Goal: Task Accomplishment & Management: Manage account settings

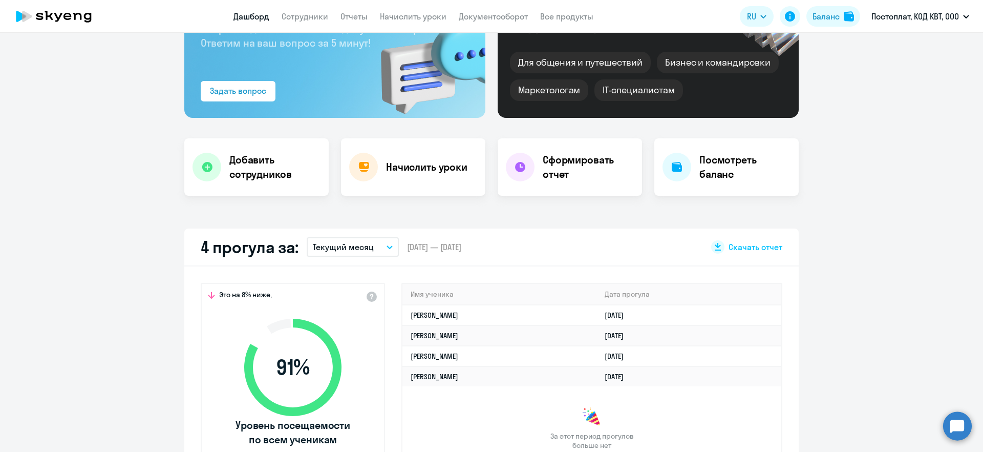
scroll to position [208, 0]
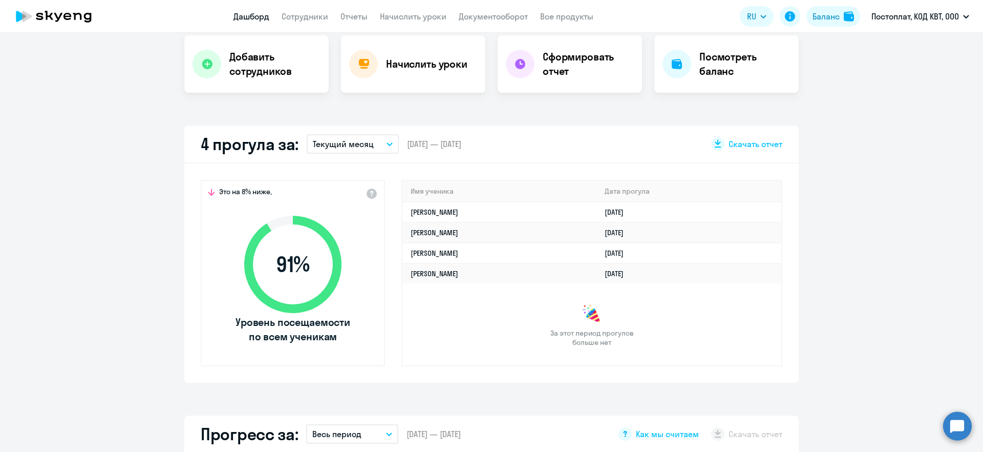
select select "30"
click at [331, 143] on p "Текущий месяц" at bounding box center [343, 144] width 61 height 12
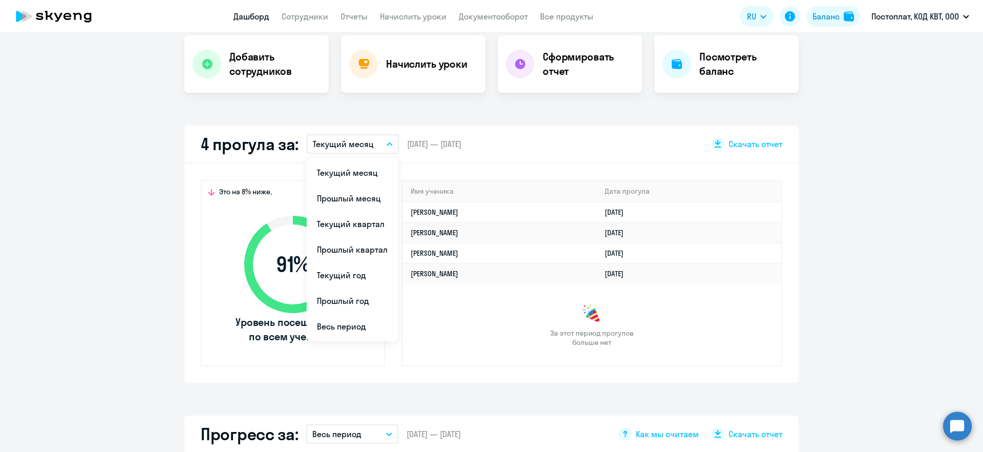
click at [331, 140] on p "Текущий месяц" at bounding box center [343, 144] width 61 height 12
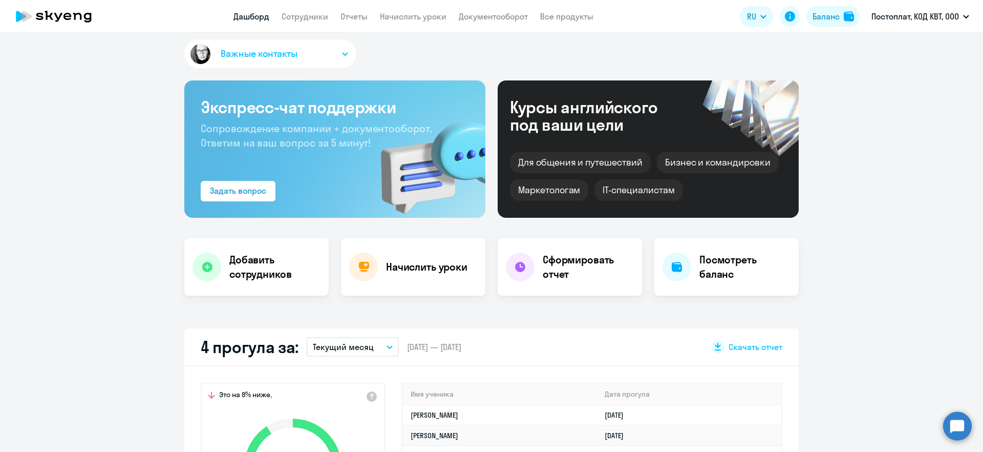
scroll to position [0, 0]
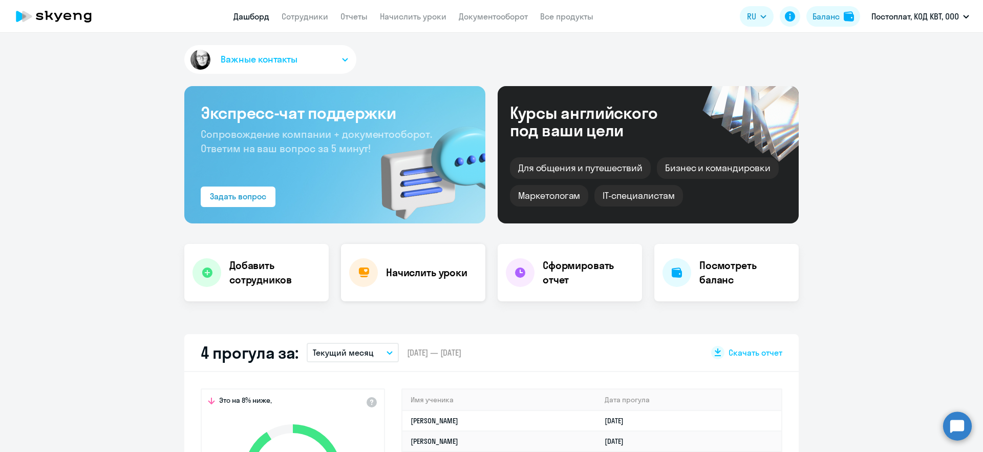
click at [418, 268] on h4 "Начислить уроки" at bounding box center [426, 272] width 81 height 14
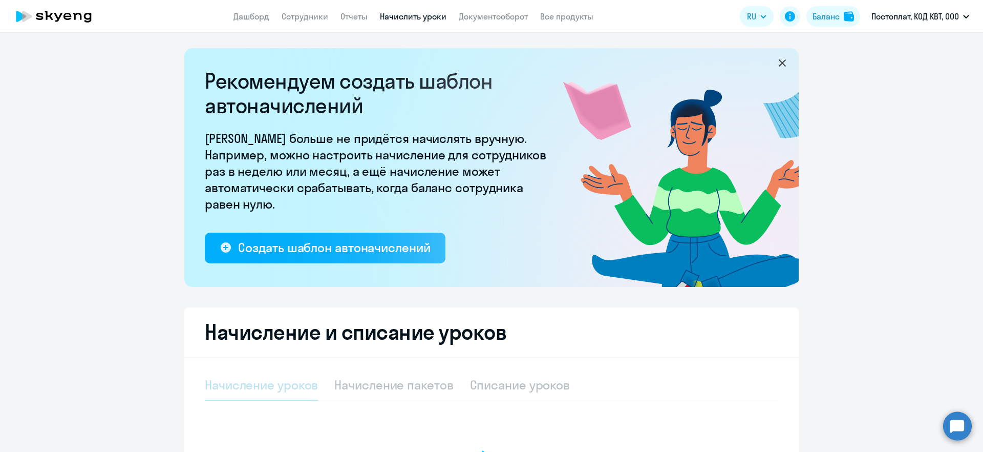
select select "10"
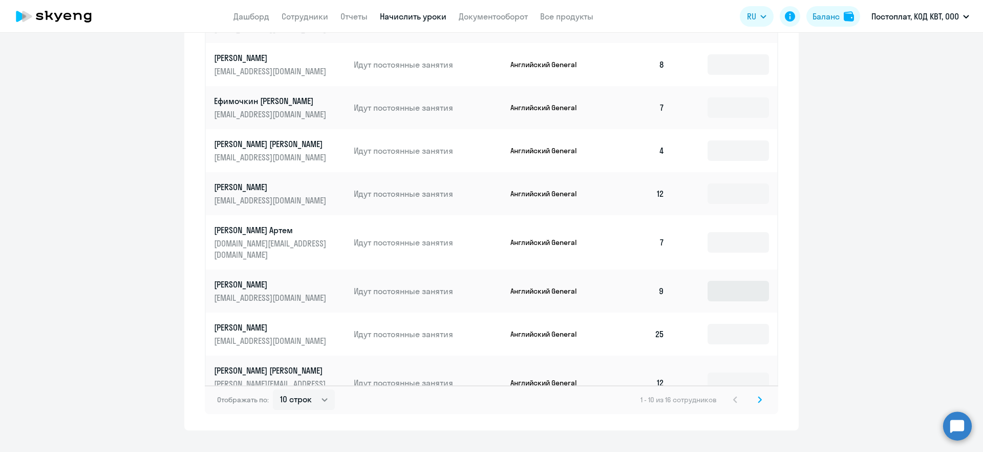
scroll to position [594, 0]
click at [758, 396] on icon at bounding box center [760, 399] width 4 height 7
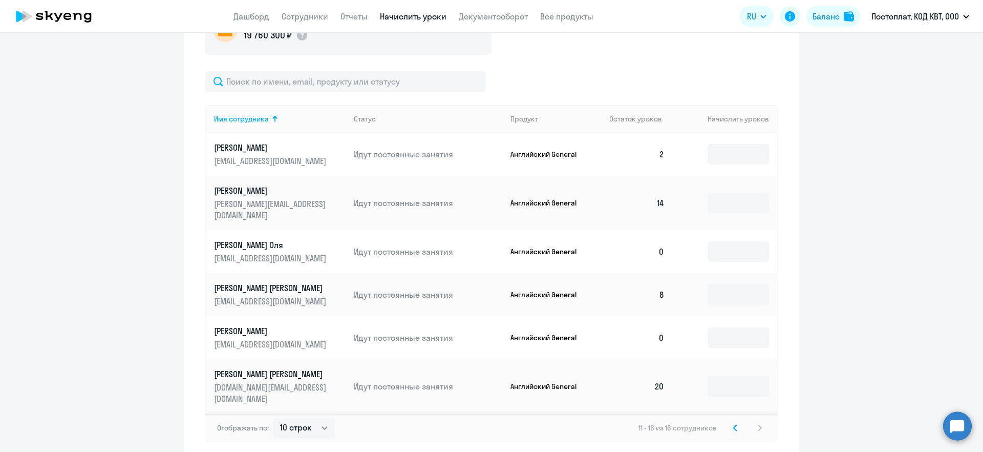
scroll to position [406, 0]
click at [856, 172] on ng-component "Рекомендуем создать шаблон автоначислений Уроки больше не придётся начислять вр…" at bounding box center [491, 51] width 983 height 818
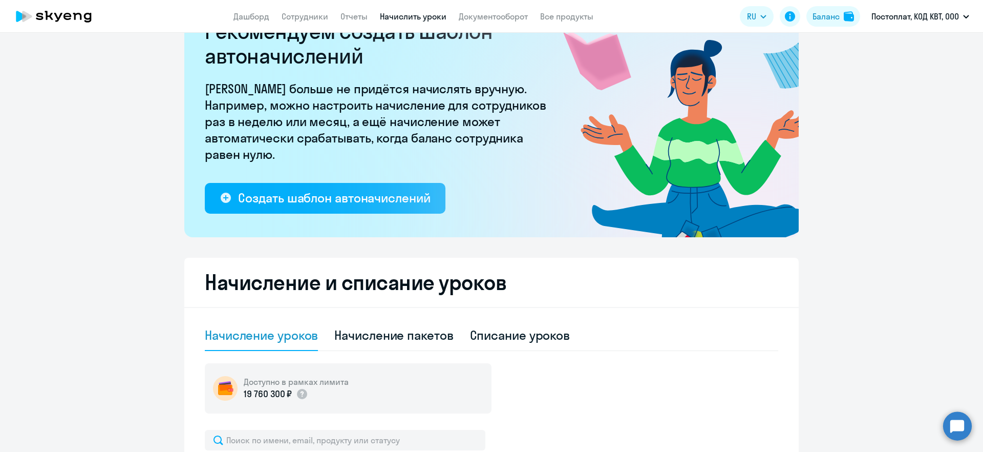
scroll to position [83, 0]
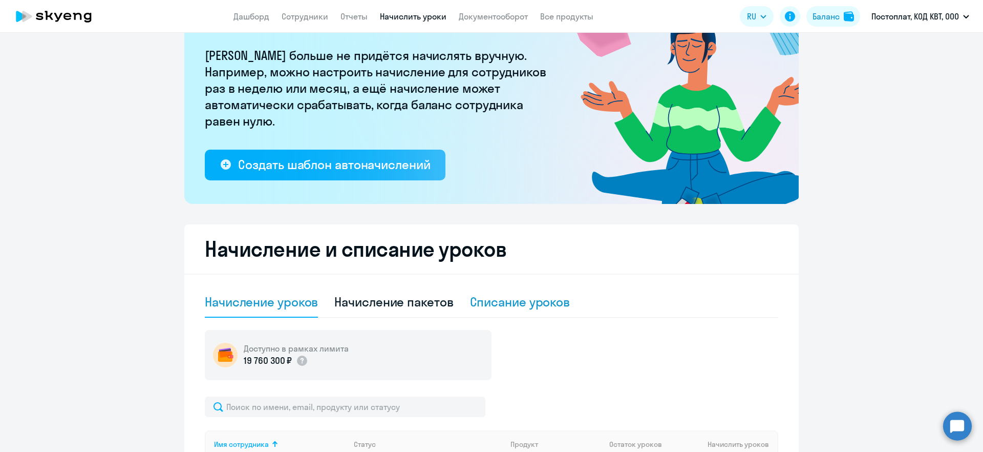
click at [482, 304] on div "Списание уроков" at bounding box center [520, 301] width 100 height 16
select select "10"
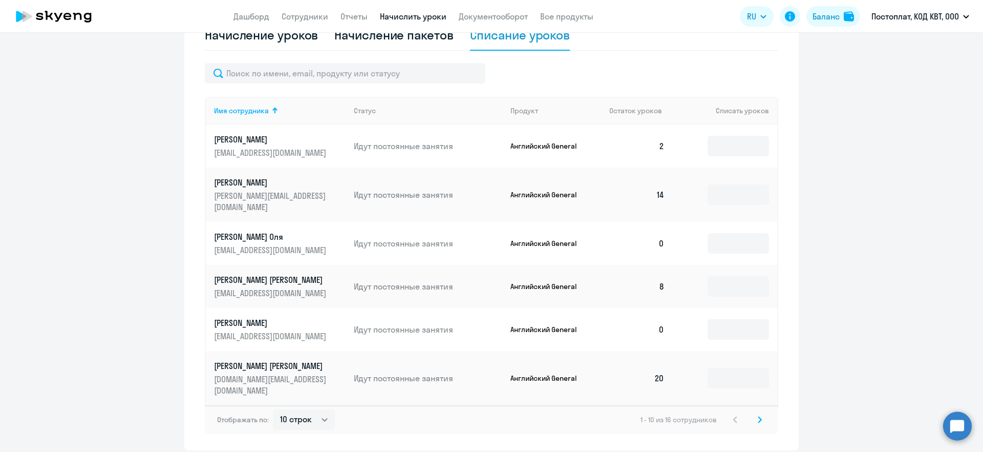
scroll to position [367, 0]
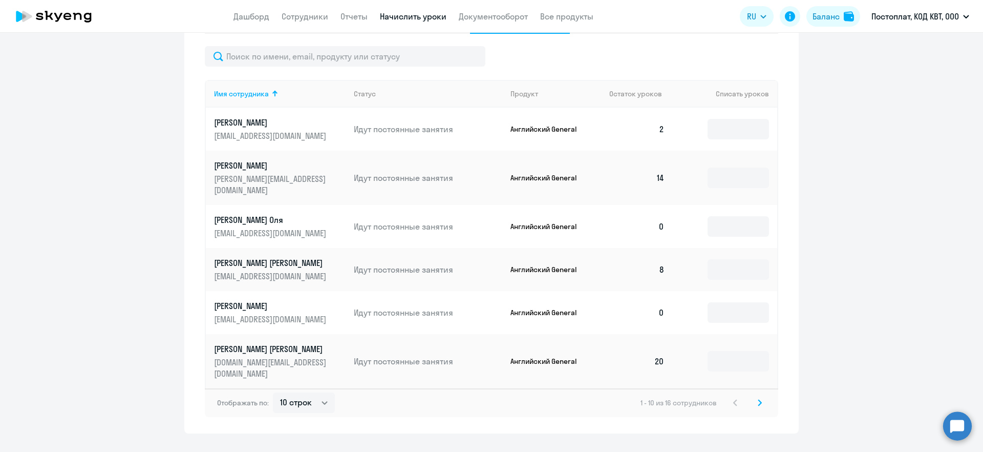
click at [758, 399] on icon at bounding box center [759, 402] width 3 height 6
click at [734, 399] on icon at bounding box center [735, 402] width 3 height 6
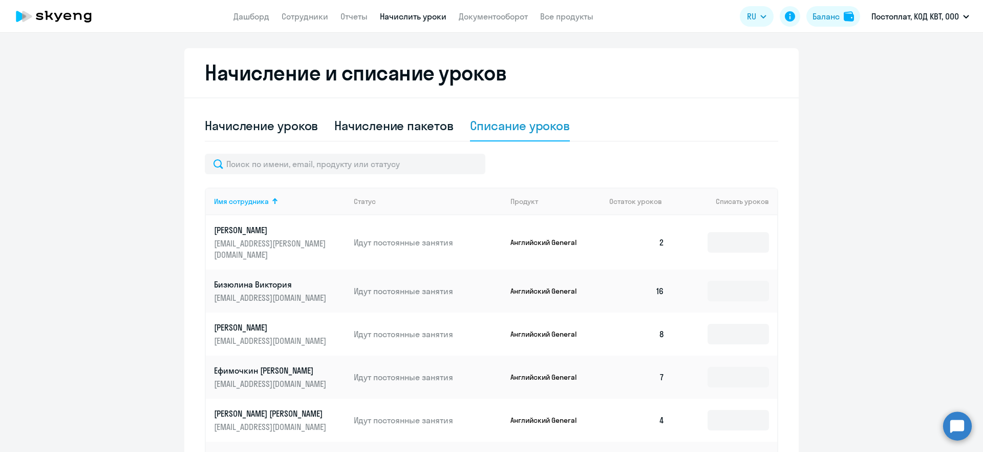
scroll to position [0, 0]
